Goal: Check status: Check status

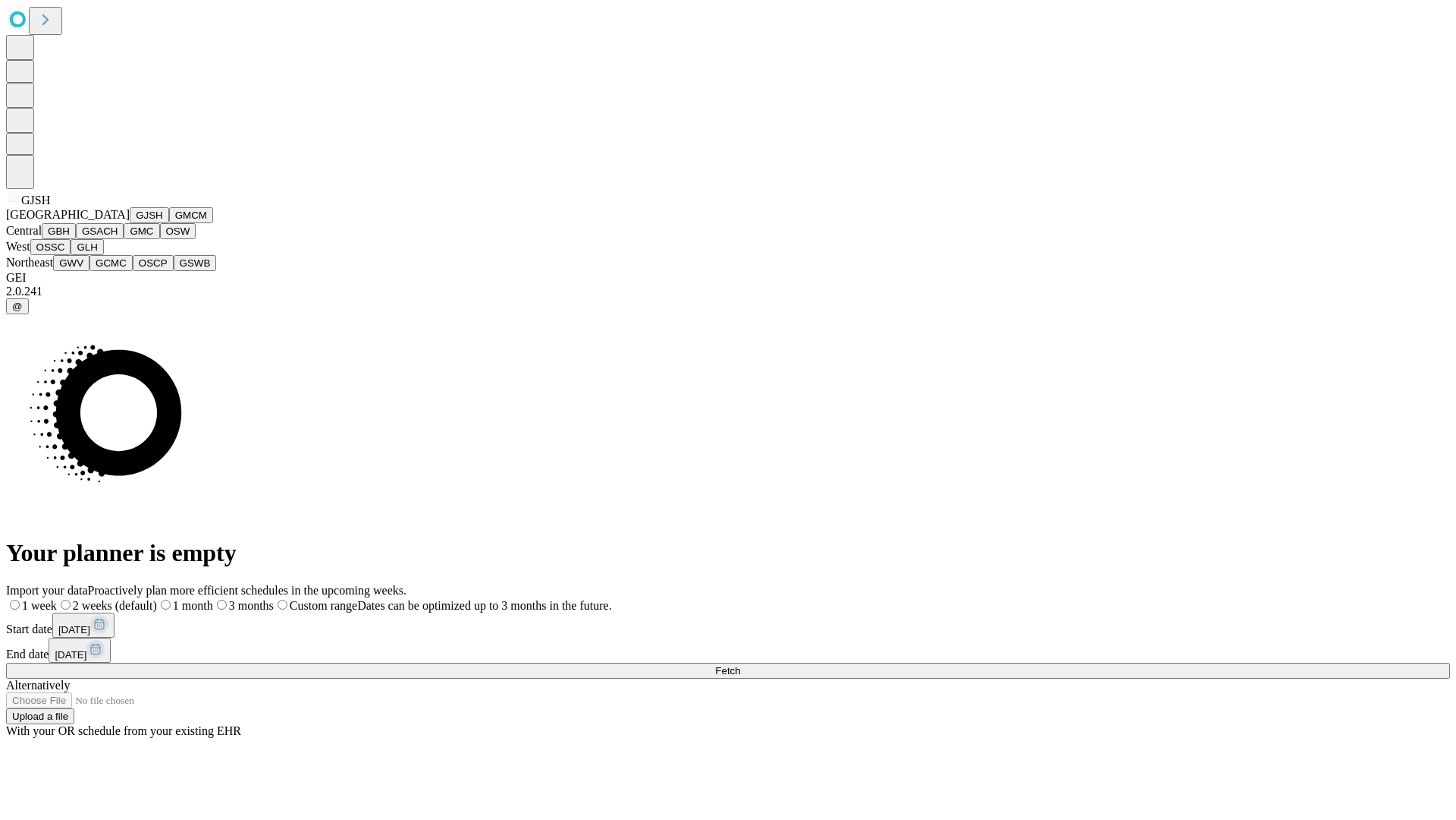
click at [129, 223] on button "GJSH" at bounding box center [149, 215] width 39 height 16
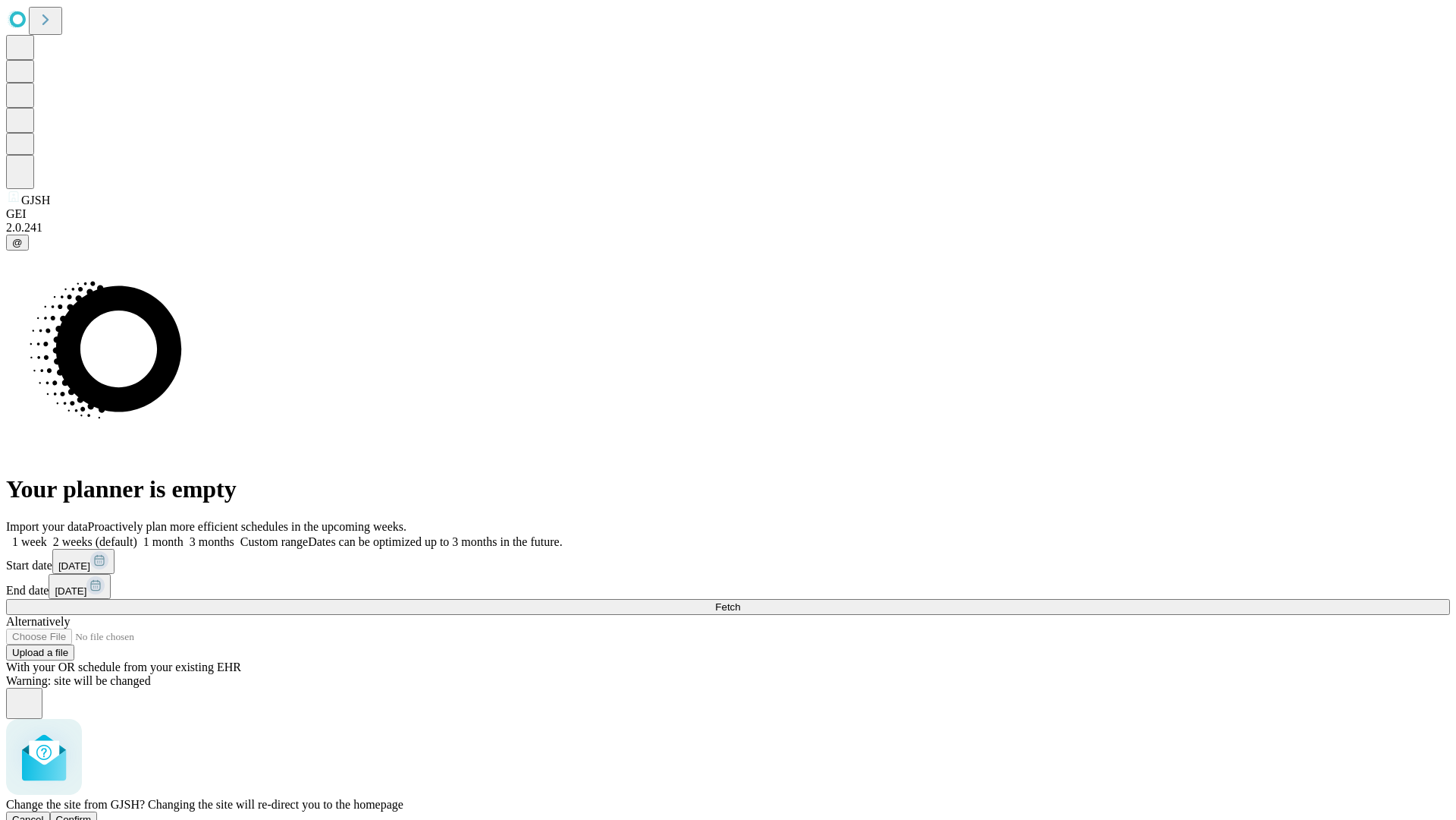
click at [92, 814] on span "Confirm" at bounding box center [73, 819] width 36 height 11
click at [183, 535] on label "1 month" at bounding box center [160, 541] width 46 height 13
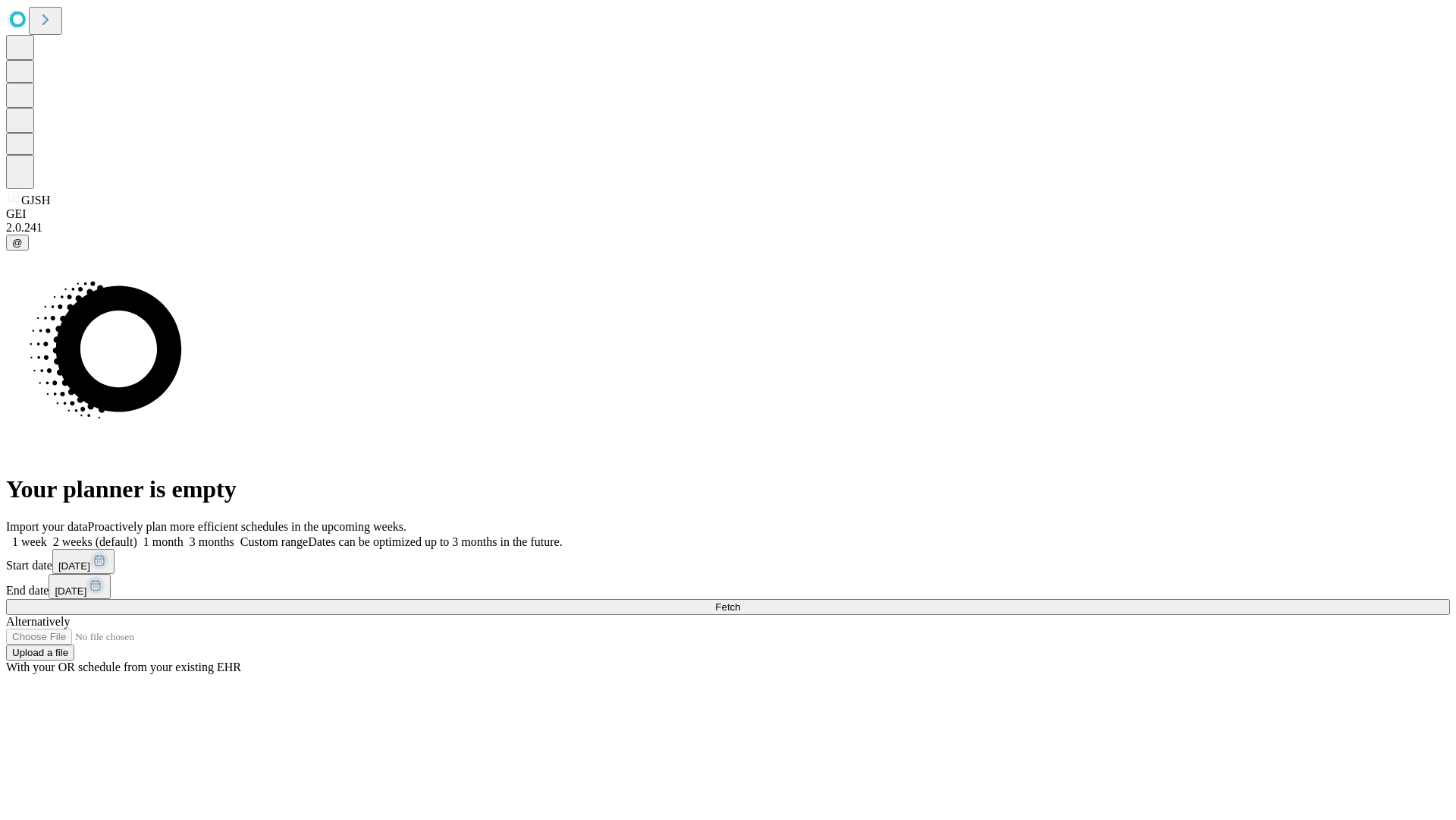
click at [740, 601] on span "Fetch" at bounding box center [727, 606] width 25 height 11
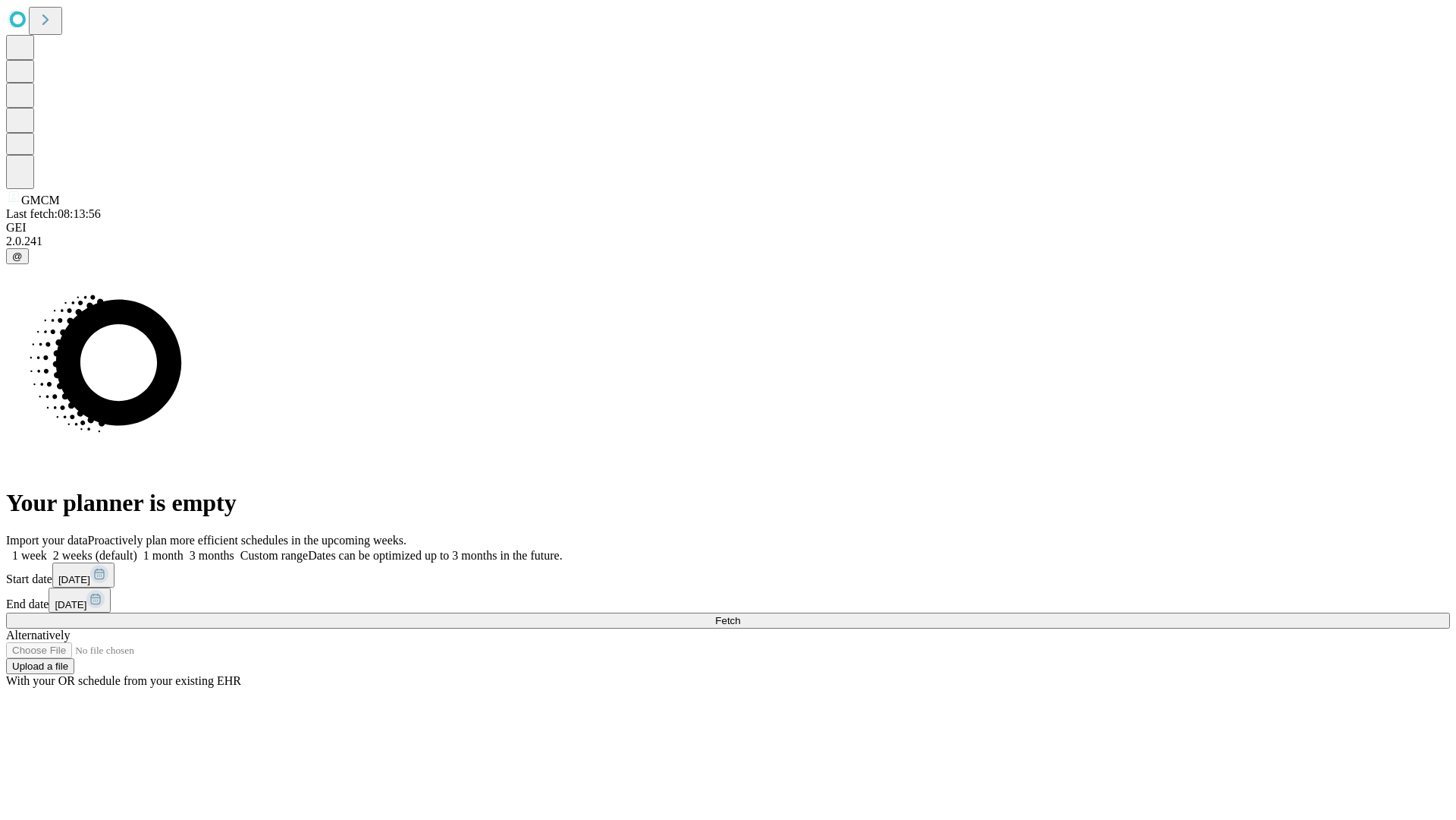
click at [183, 549] on label "1 month" at bounding box center [160, 555] width 46 height 13
click at [740, 615] on span "Fetch" at bounding box center [727, 620] width 25 height 11
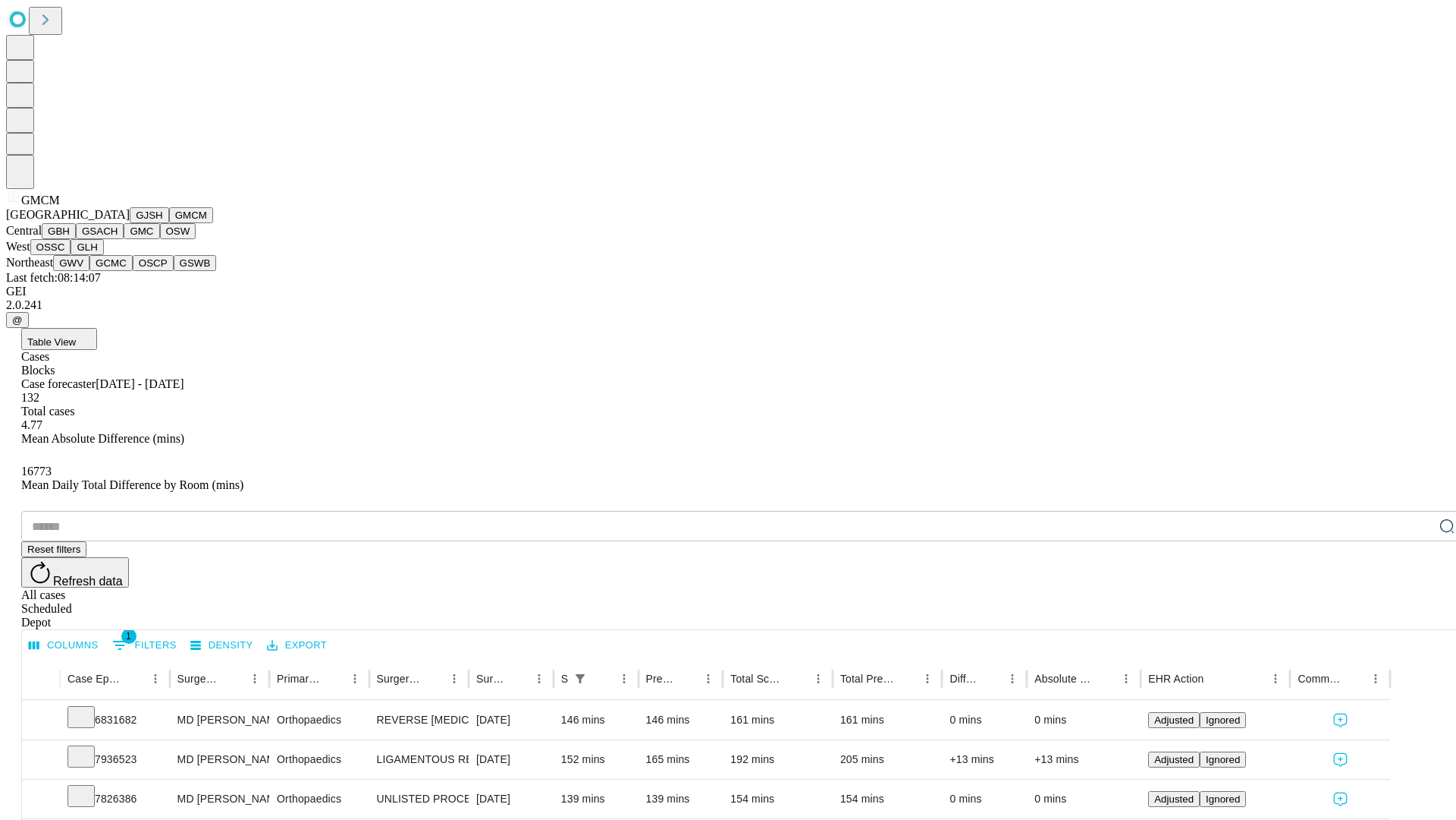
click at [76, 239] on button "GBH" at bounding box center [59, 230] width 34 height 16
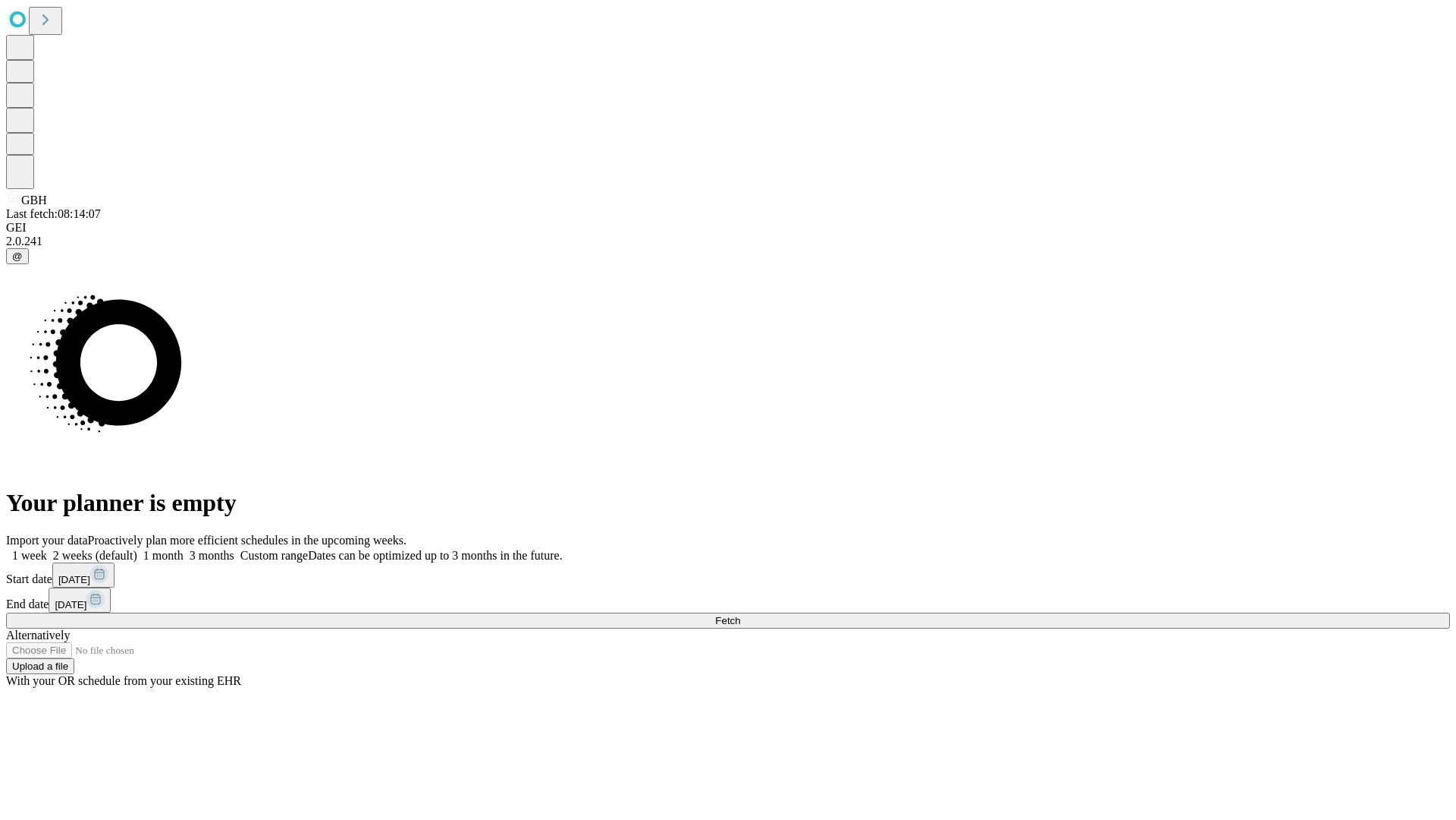
click at [740, 615] on span "Fetch" at bounding box center [727, 620] width 25 height 11
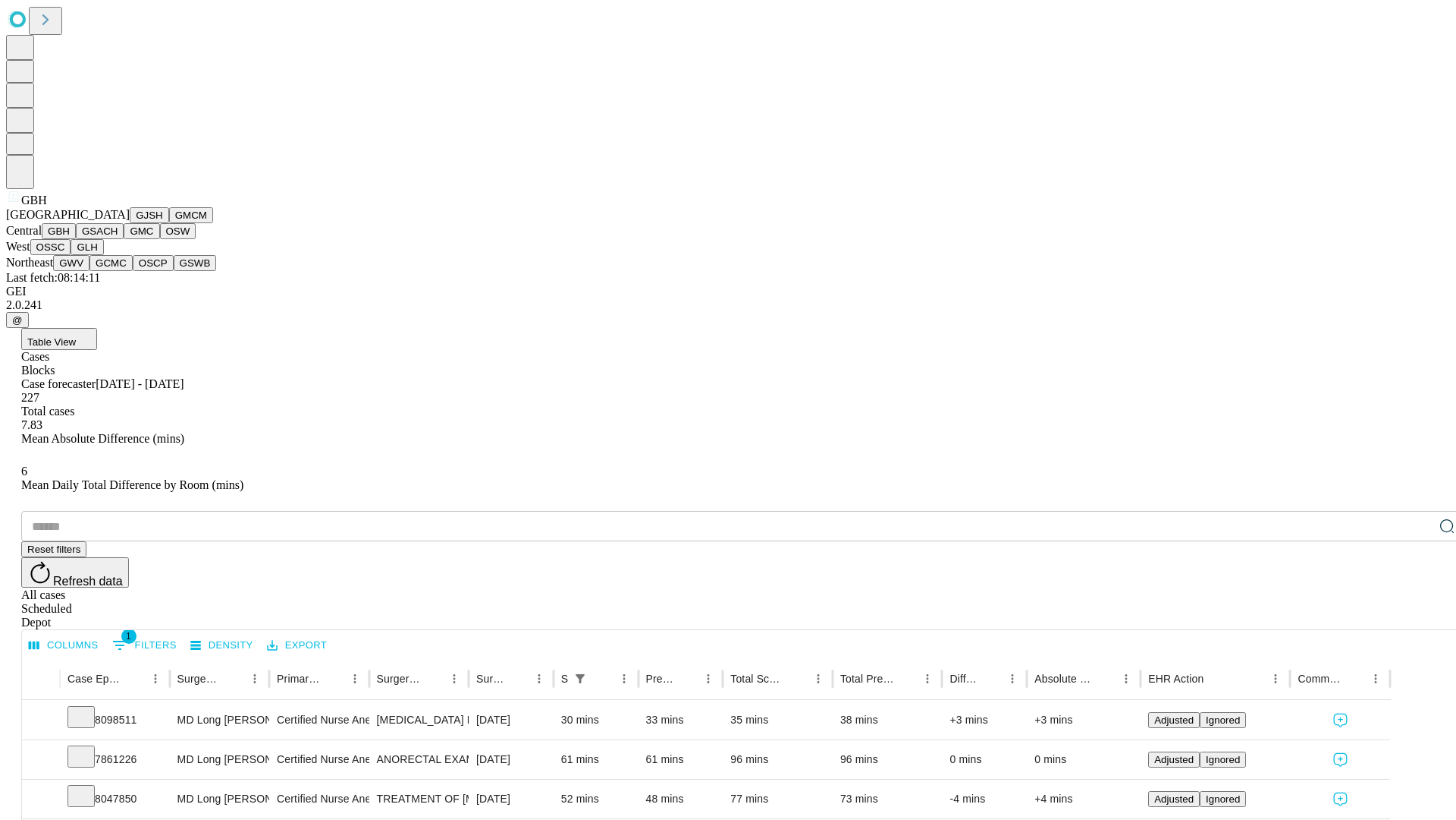
click at [117, 239] on button "GSACH" at bounding box center [100, 230] width 48 height 16
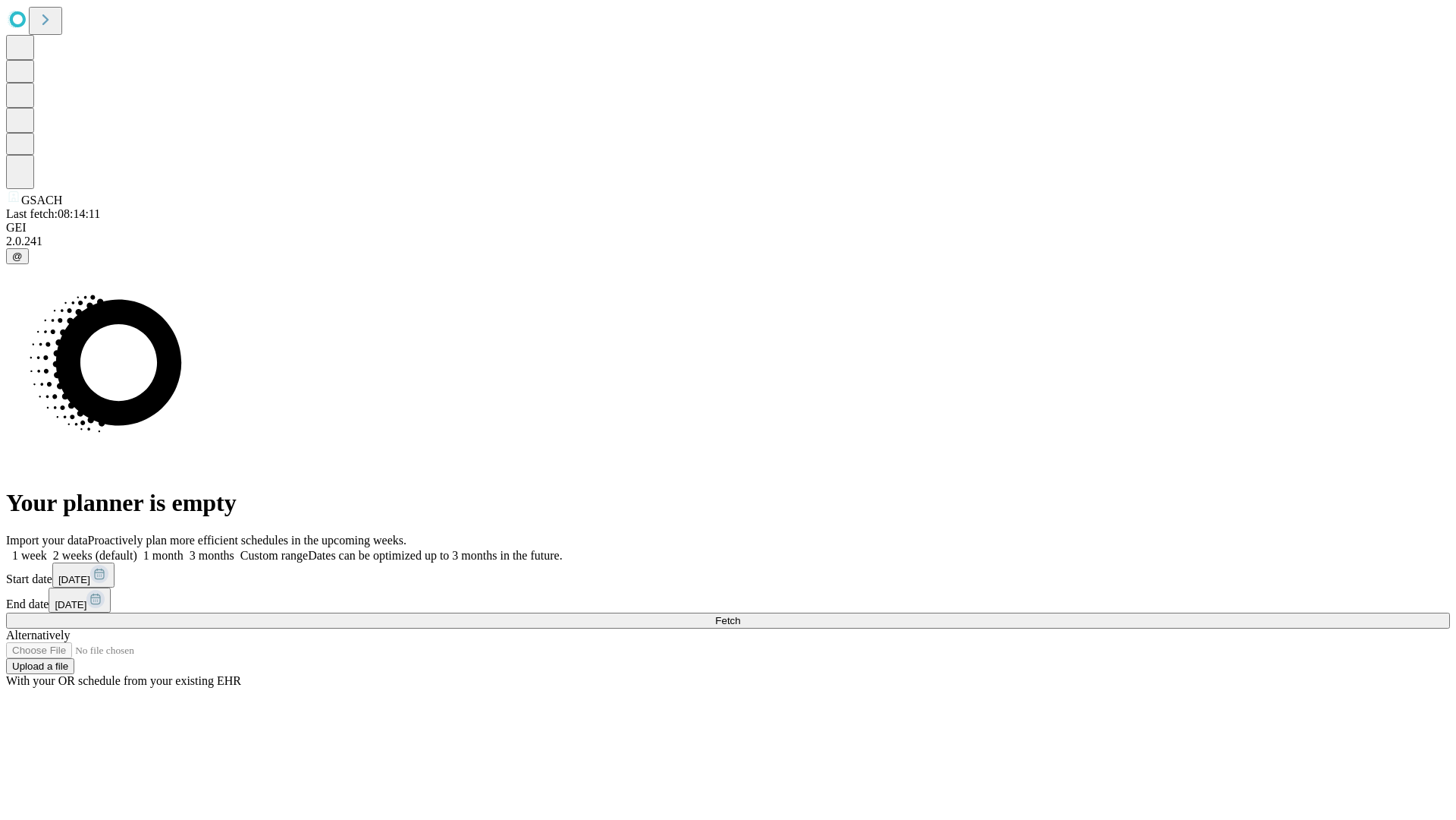
click at [740, 615] on span "Fetch" at bounding box center [727, 620] width 25 height 11
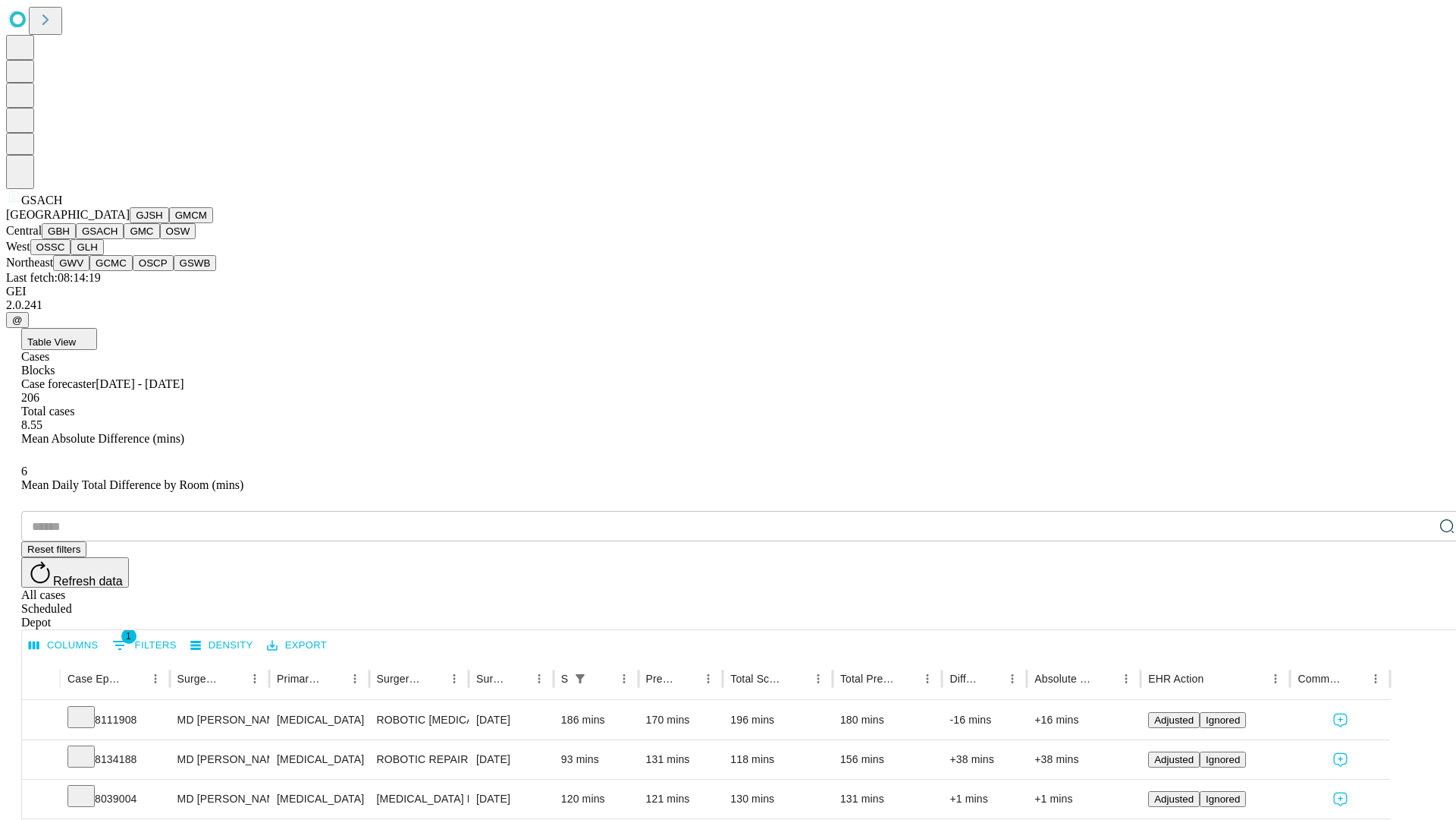
click at [124, 239] on button "GMC" at bounding box center [141, 230] width 36 height 16
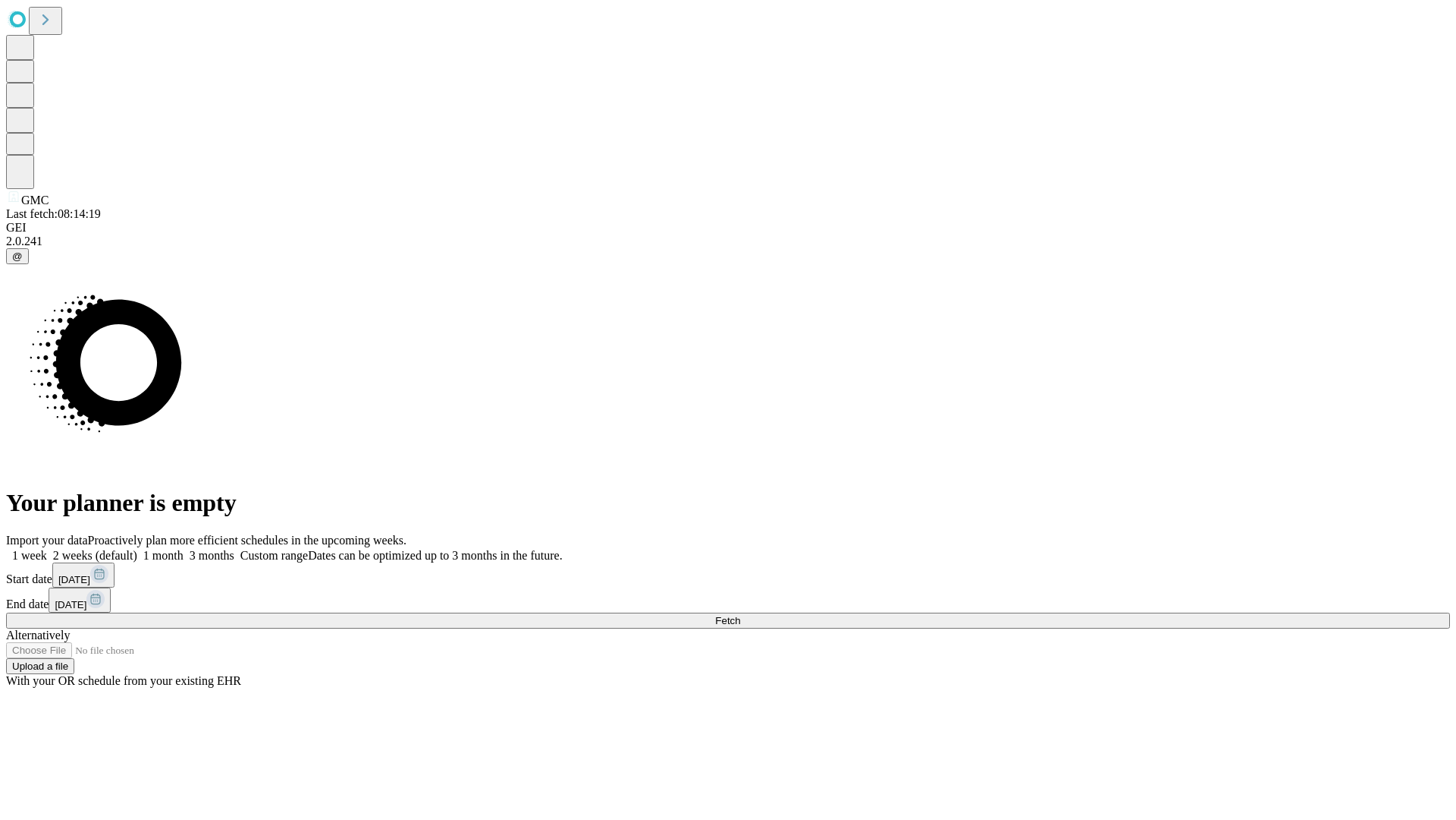
click at [740, 615] on span "Fetch" at bounding box center [727, 620] width 25 height 11
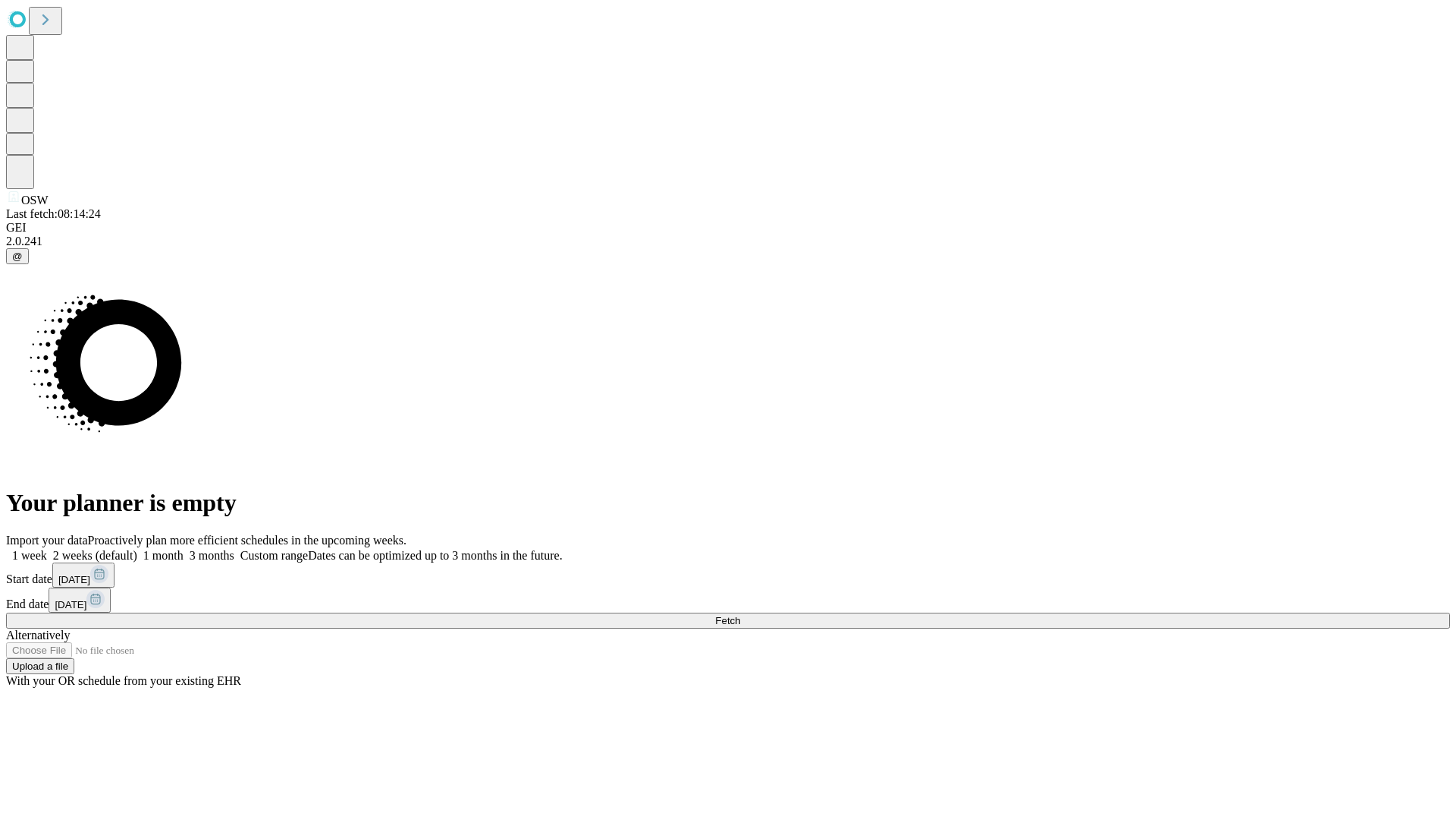
click at [183, 549] on label "1 month" at bounding box center [160, 555] width 46 height 13
click at [740, 615] on span "Fetch" at bounding box center [727, 620] width 25 height 11
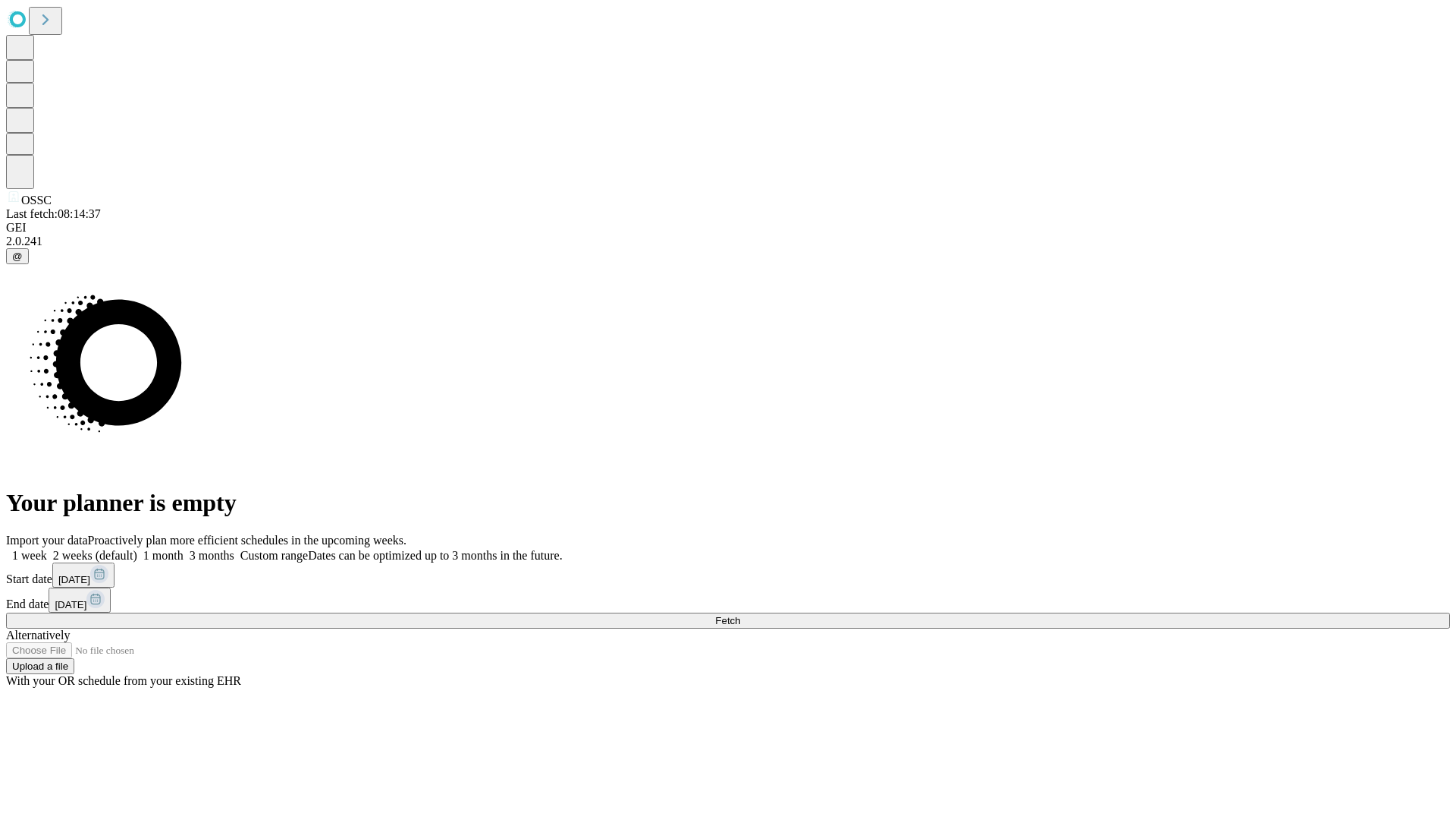
click at [183, 549] on label "1 month" at bounding box center [160, 555] width 46 height 13
click at [740, 615] on span "Fetch" at bounding box center [727, 620] width 25 height 11
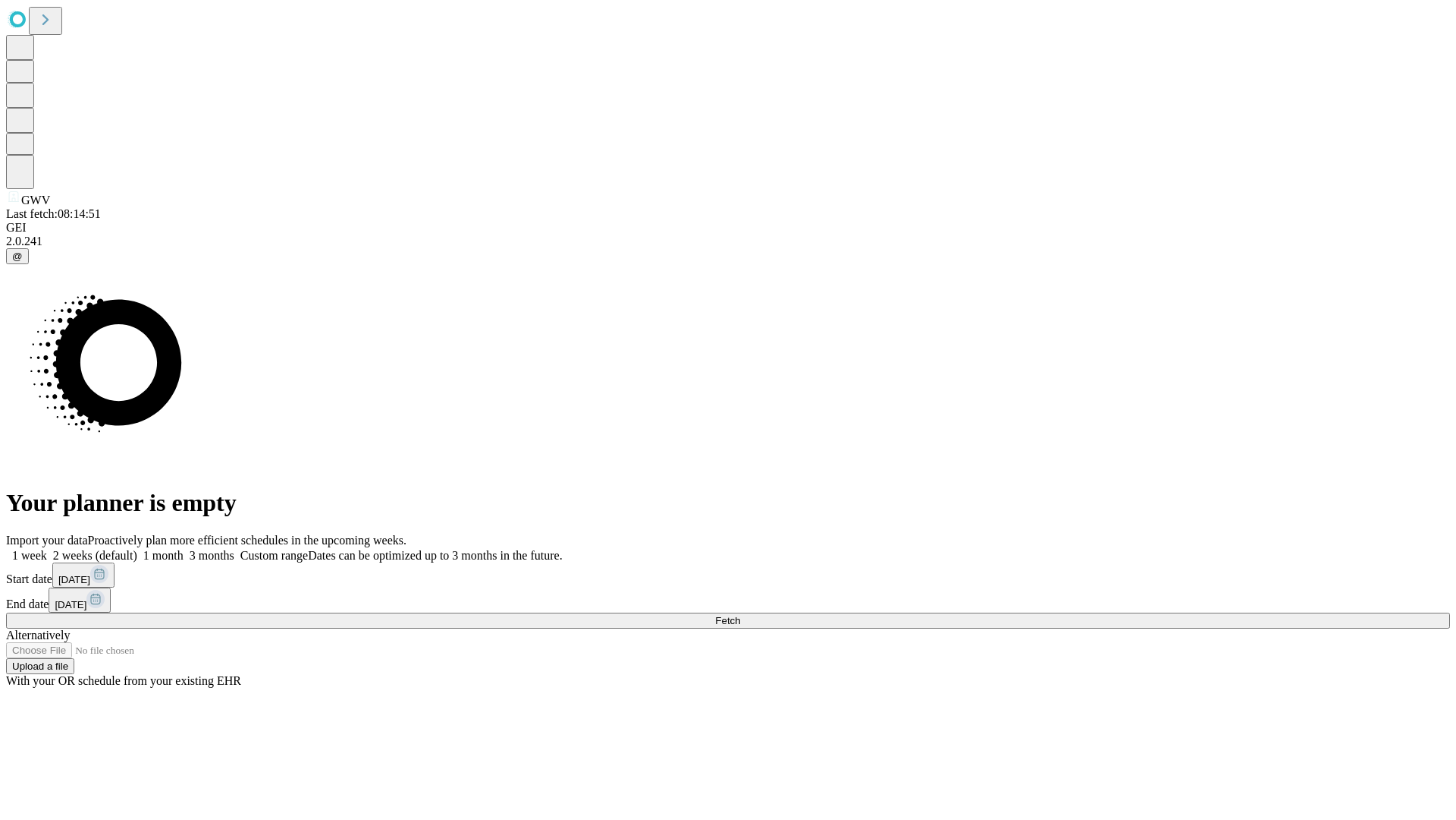
click at [740, 615] on span "Fetch" at bounding box center [727, 620] width 25 height 11
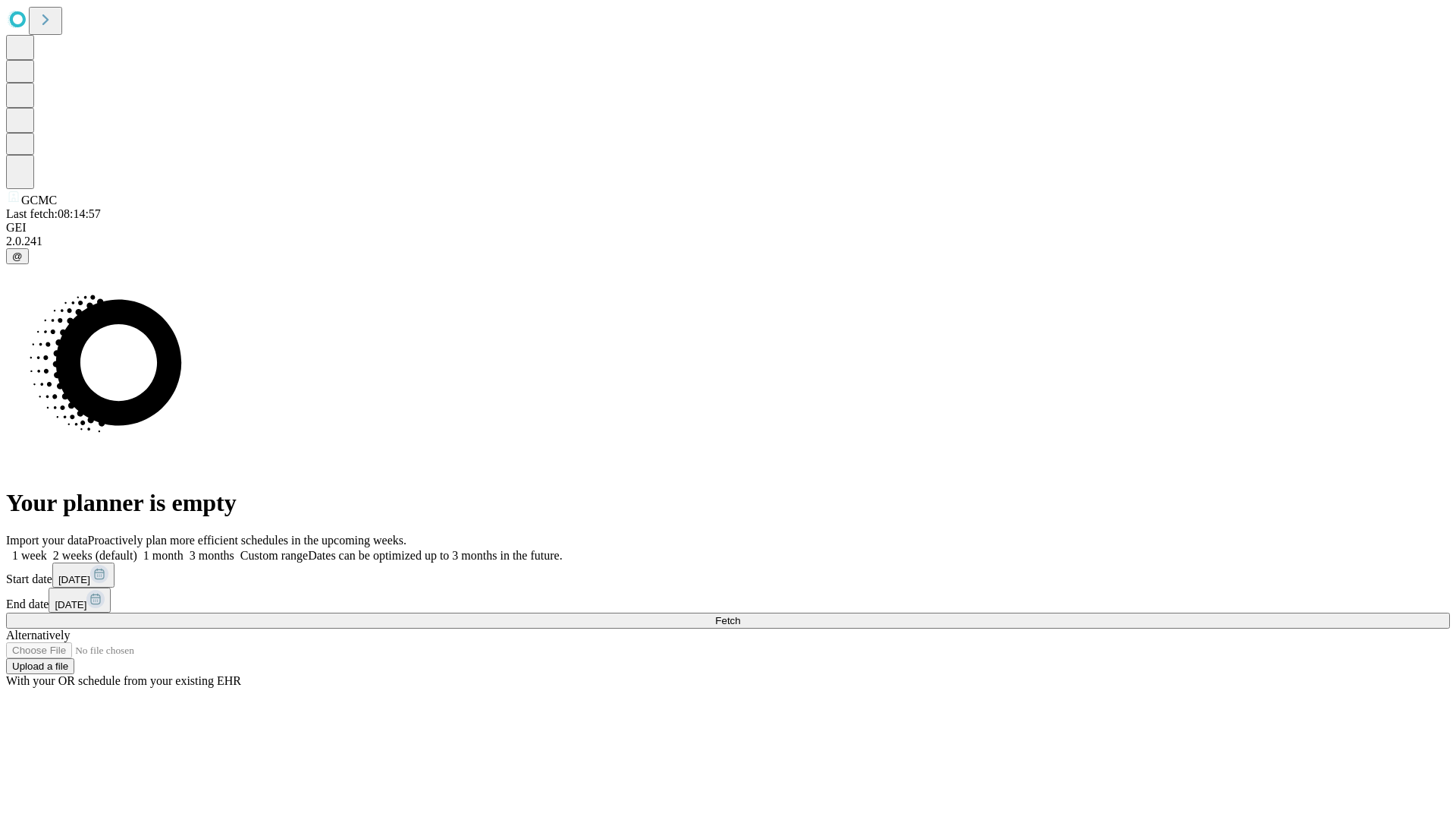
click at [183, 549] on label "1 month" at bounding box center [160, 555] width 46 height 13
click at [740, 615] on span "Fetch" at bounding box center [727, 620] width 25 height 11
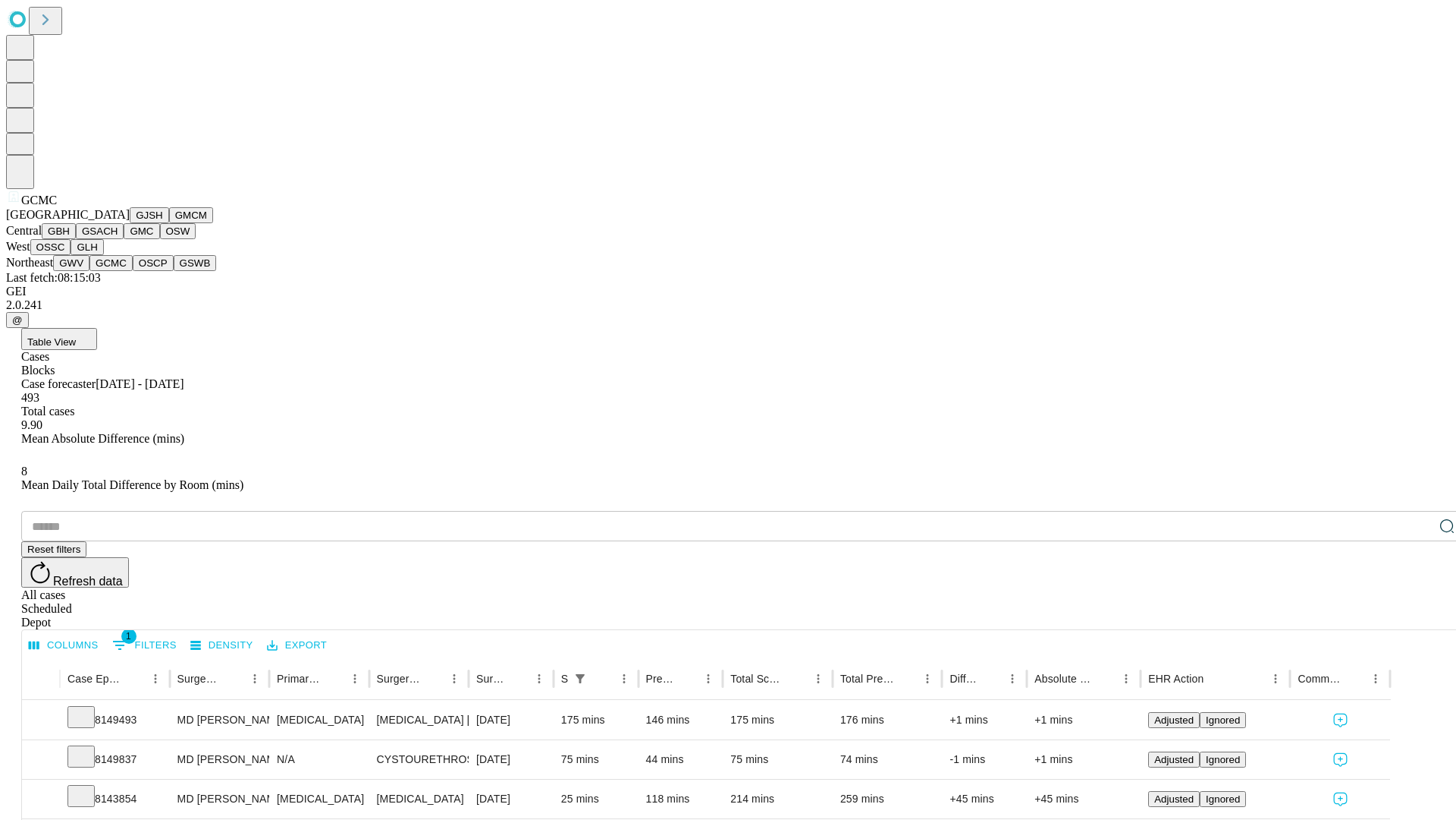
click at [133, 271] on button "OSCP" at bounding box center [153, 262] width 41 height 16
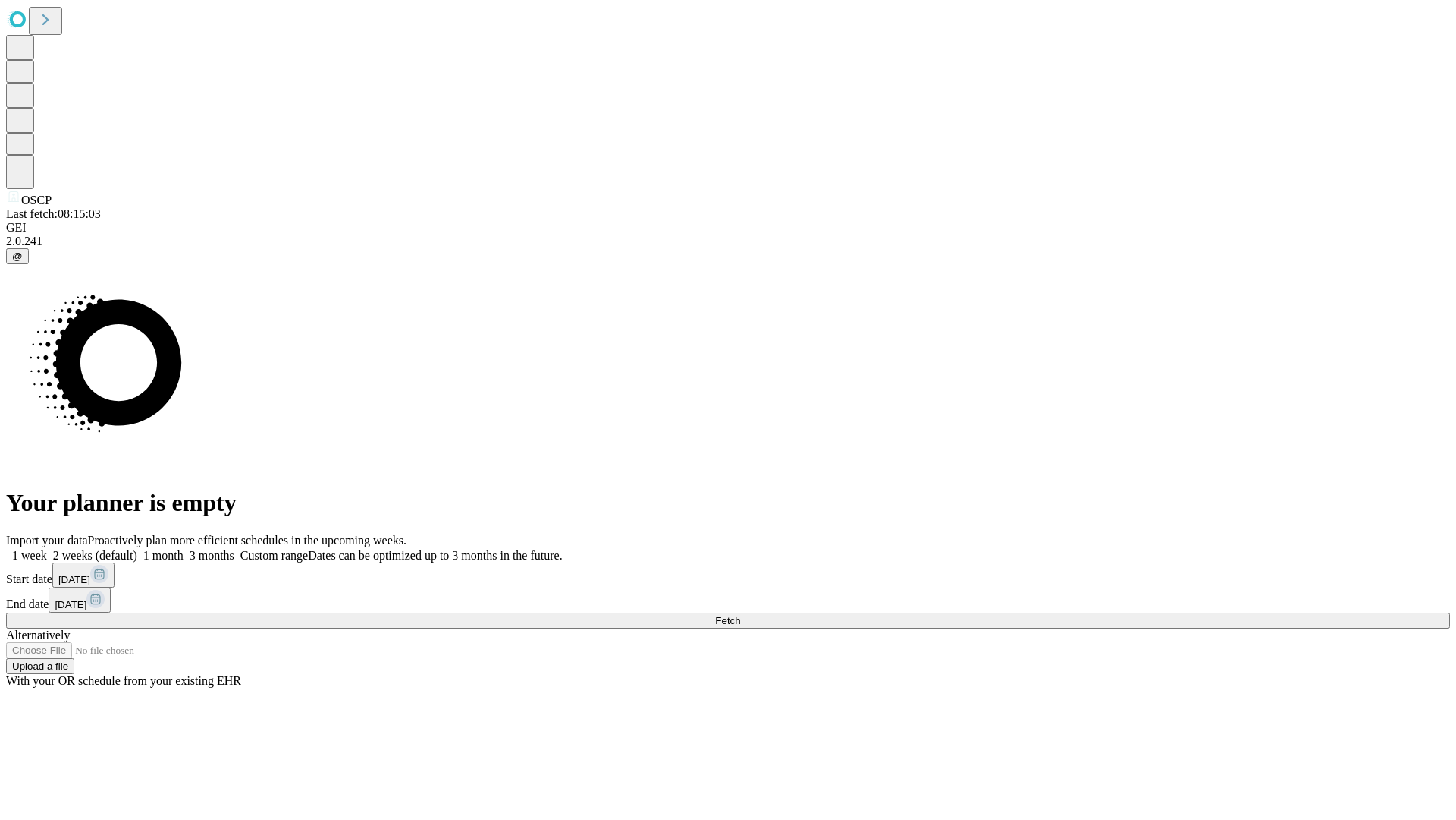
click at [183, 549] on label "1 month" at bounding box center [160, 555] width 46 height 13
click at [740, 615] on span "Fetch" at bounding box center [727, 620] width 25 height 11
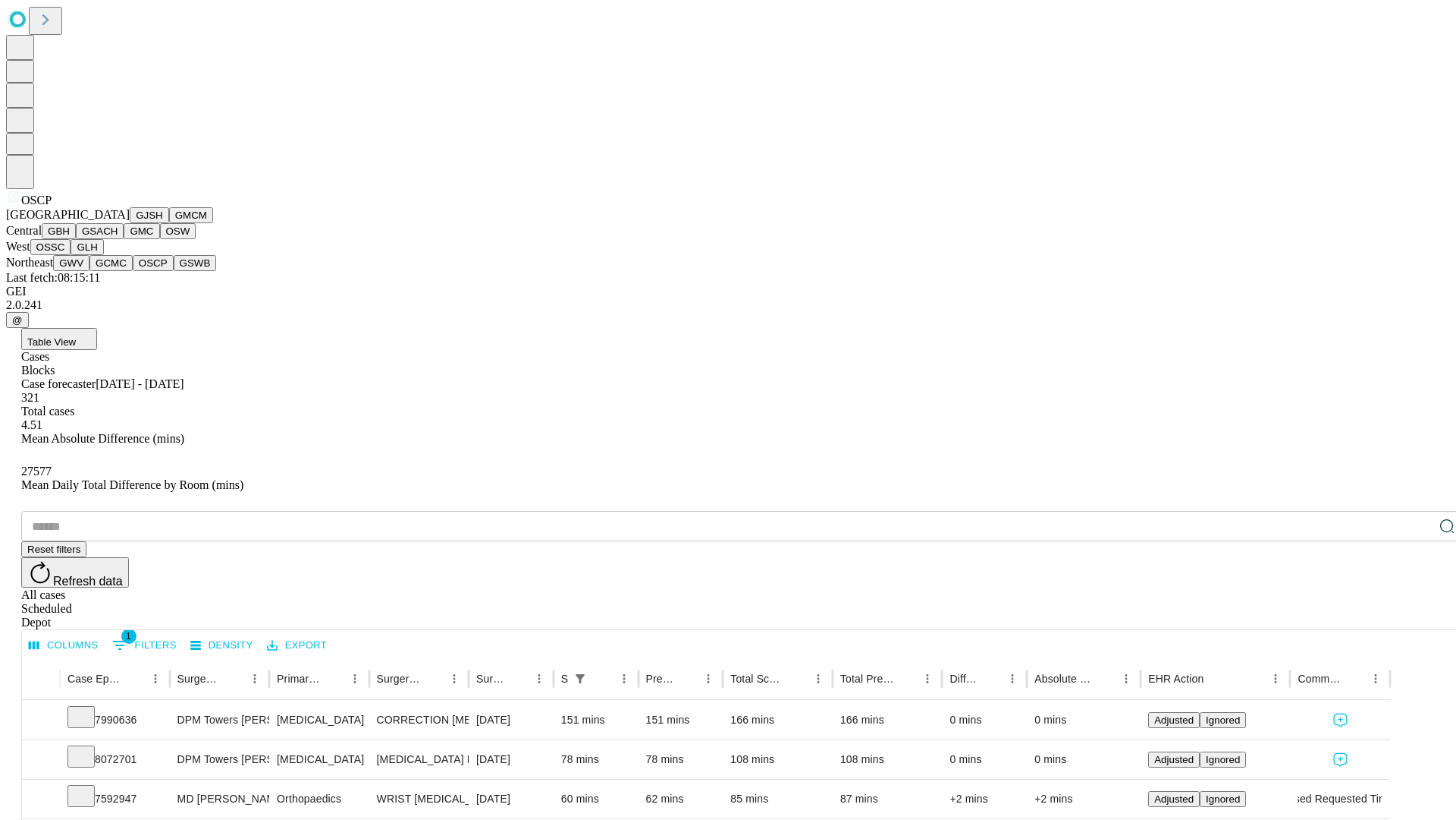
click at [173, 271] on button "GSWB" at bounding box center [194, 262] width 43 height 16
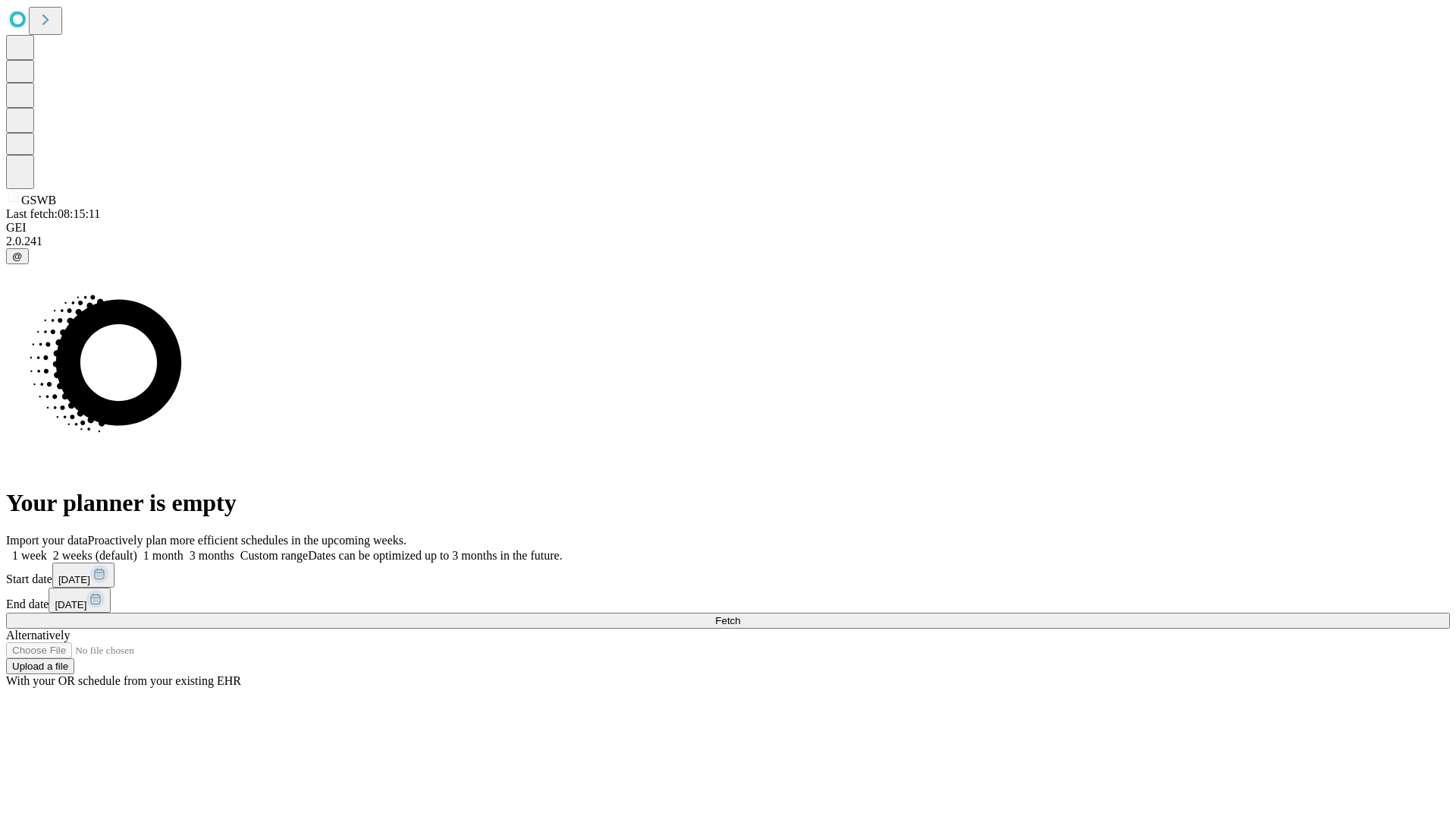
click at [183, 549] on label "1 month" at bounding box center [160, 555] width 46 height 13
click at [740, 615] on span "Fetch" at bounding box center [727, 620] width 25 height 11
